Goal: Navigation & Orientation: Find specific page/section

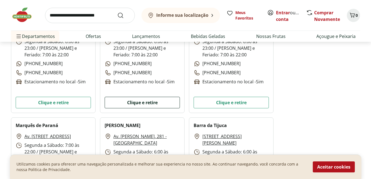
scroll to position [521, 0]
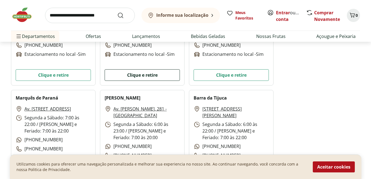
click at [152, 71] on button "Clique e retire" at bounding box center [141, 75] width 75 height 12
click at [152, 74] on button "Clique e retire" at bounding box center [141, 75] width 75 height 12
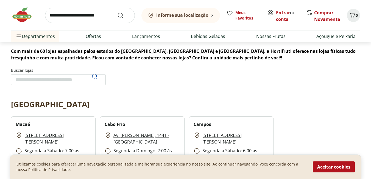
scroll to position [0, 0]
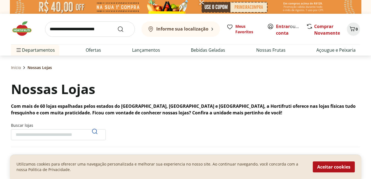
click at [24, 32] on img at bounding box center [24, 28] width 27 height 16
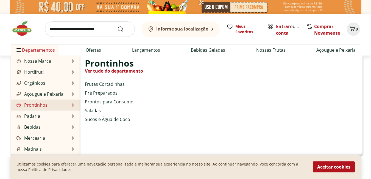
click at [112, 71] on link "Ver tudo do departamento" at bounding box center [114, 70] width 58 height 7
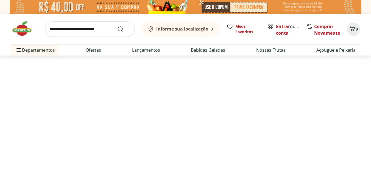
select select "**********"
